Goal: Navigation & Orientation: Find specific page/section

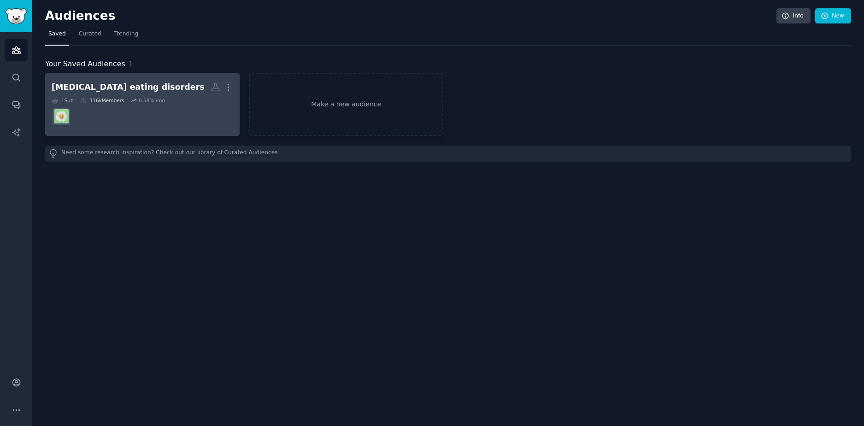
click at [170, 107] on dd at bounding box center [143, 117] width 182 height 26
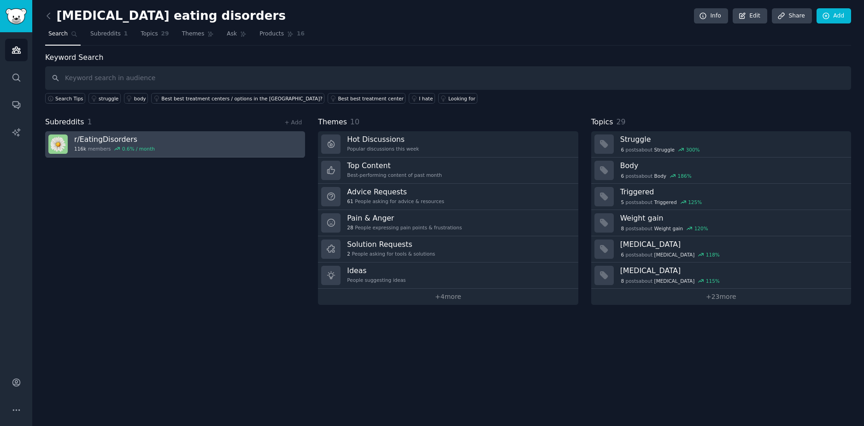
click at [126, 141] on h3 "r/ EatingDisorders" at bounding box center [114, 140] width 81 height 10
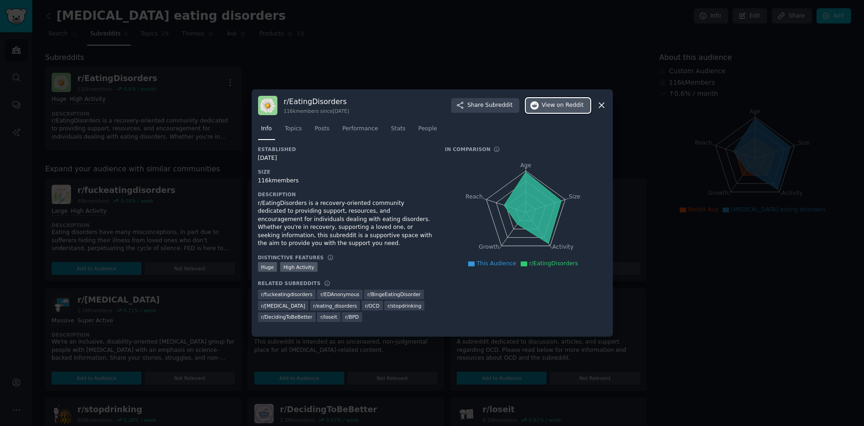
click at [548, 104] on span "View on Reddit" at bounding box center [563, 105] width 42 height 8
click at [304, 54] on div at bounding box center [432, 213] width 864 height 426
